Goal: Browse casually

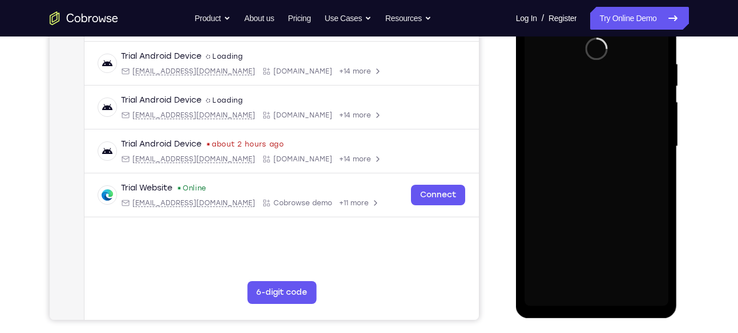
scroll to position [211, 0]
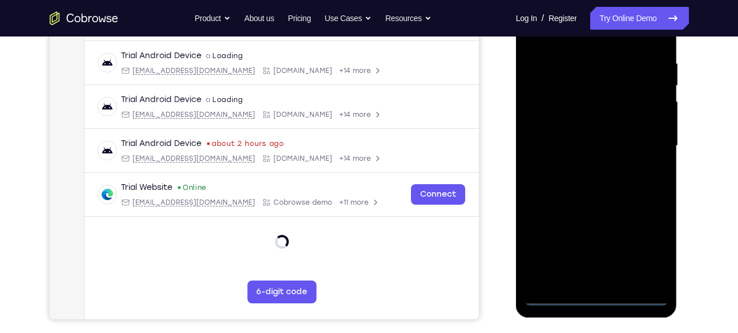
click at [600, 299] on div at bounding box center [597, 146] width 144 height 320
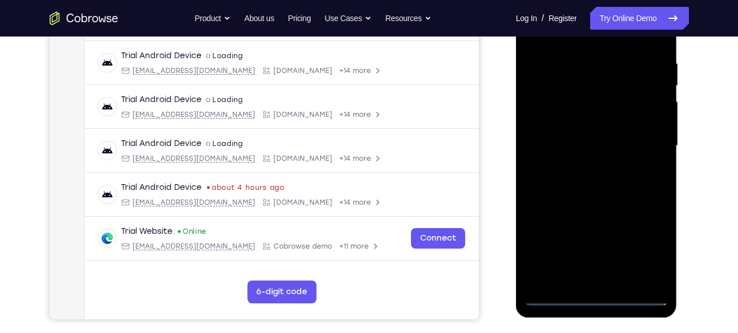
click at [643, 249] on div at bounding box center [597, 146] width 144 height 320
click at [593, 300] on div at bounding box center [597, 146] width 144 height 320
click at [648, 244] on div at bounding box center [597, 146] width 144 height 320
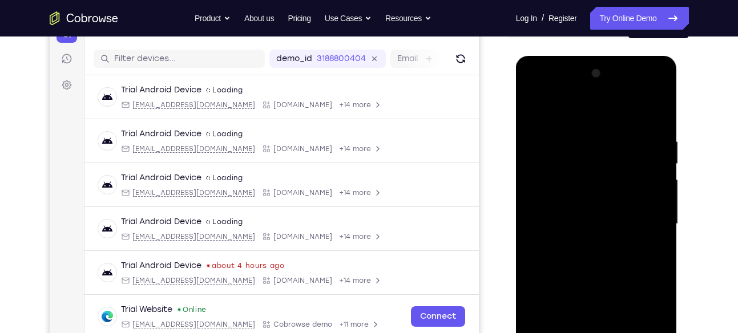
scroll to position [137, 0]
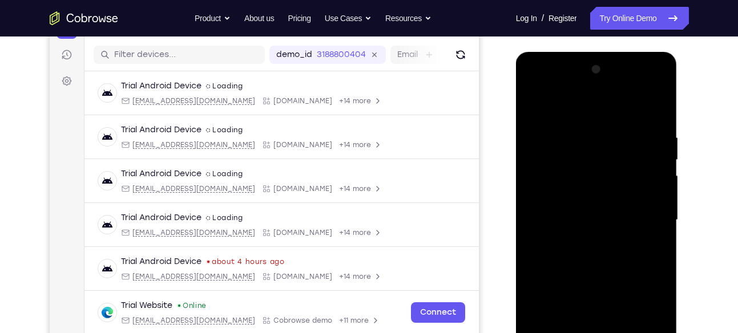
click at [599, 107] on div at bounding box center [597, 221] width 144 height 320
click at [645, 219] on div at bounding box center [597, 221] width 144 height 320
click at [578, 244] on div at bounding box center [597, 221] width 144 height 320
click at [590, 206] on div at bounding box center [597, 221] width 144 height 320
click at [582, 173] on div at bounding box center [597, 221] width 144 height 320
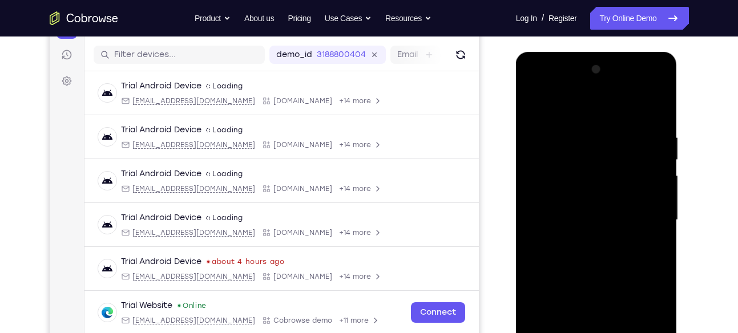
click at [567, 204] on div at bounding box center [597, 221] width 144 height 320
click at [567, 217] on div at bounding box center [597, 221] width 144 height 320
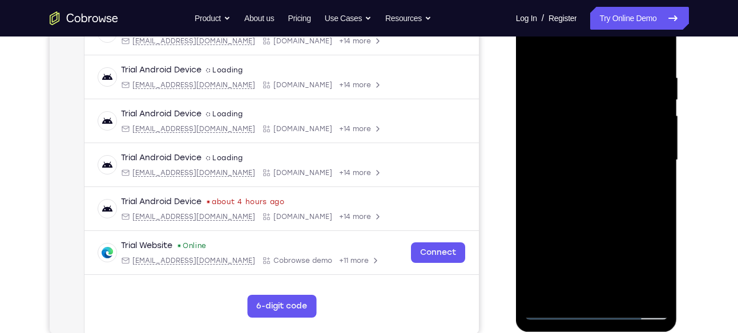
scroll to position [198, 0]
drag, startPoint x: 537, startPoint y: 134, endPoint x: 537, endPoint y: 194, distance: 60.5
click at [537, 194] on div at bounding box center [597, 160] width 144 height 320
click at [584, 208] on div at bounding box center [597, 160] width 144 height 320
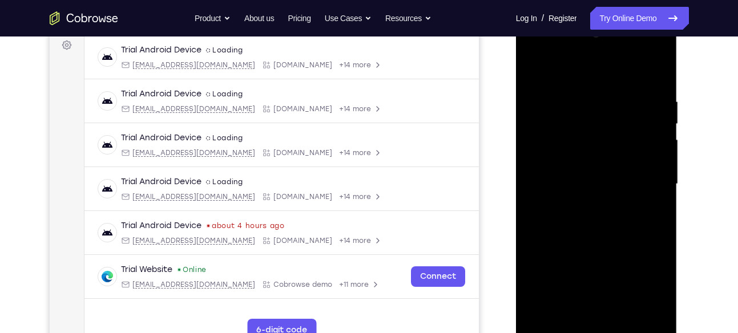
scroll to position [172, 0]
drag, startPoint x: 626, startPoint y: 75, endPoint x: 634, endPoint y: -4, distance: 79.2
click at [634, 17] on html "Online web based iOS Simulators and Android Emulators. Run iPhone, iPad, Mobile…" at bounding box center [597, 188] width 163 height 343
drag, startPoint x: 641, startPoint y: 80, endPoint x: 630, endPoint y: 48, distance: 33.6
click at [630, 48] on div at bounding box center [597, 186] width 144 height 320
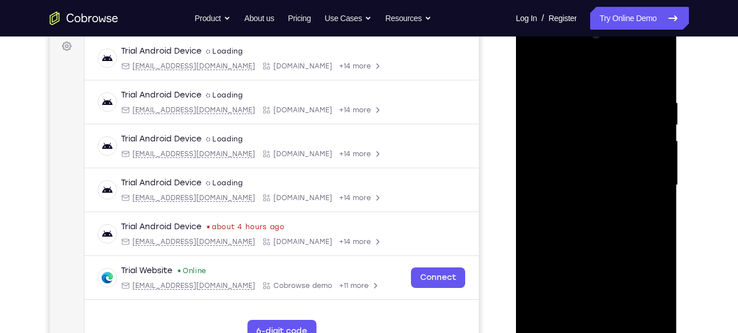
drag, startPoint x: 604, startPoint y: 77, endPoint x: 602, endPoint y: 54, distance: 23.5
click at [602, 54] on div at bounding box center [597, 186] width 144 height 320
click at [627, 320] on div at bounding box center [597, 186] width 144 height 320
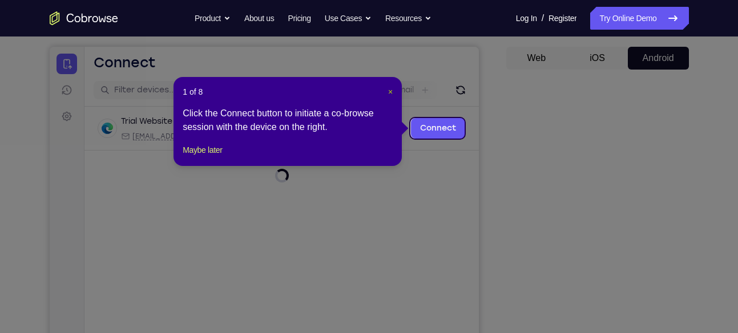
click at [390, 91] on span "×" at bounding box center [390, 91] width 5 height 9
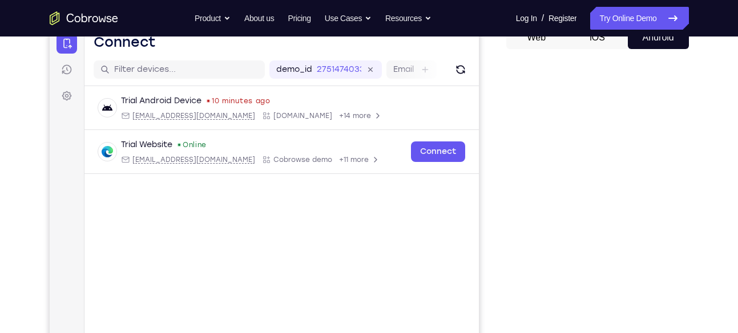
scroll to position [194, 0]
